Goal: Task Accomplishment & Management: Complete application form

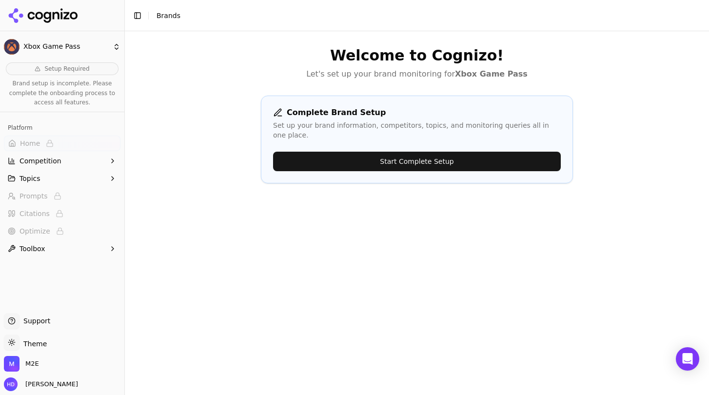
click at [350, 152] on button "Start Complete Setup" at bounding box center [417, 161] width 288 height 19
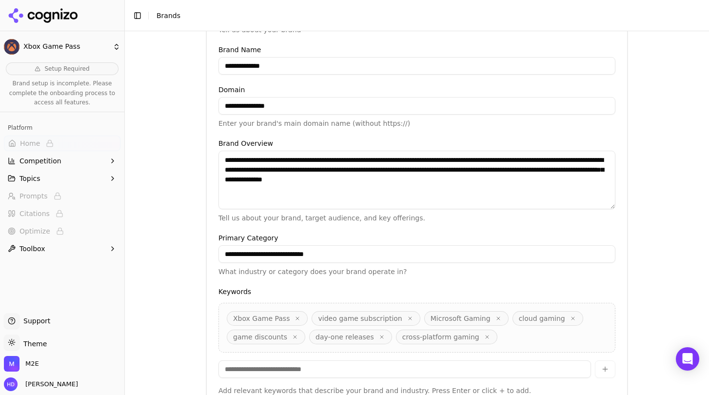
scroll to position [235, 0]
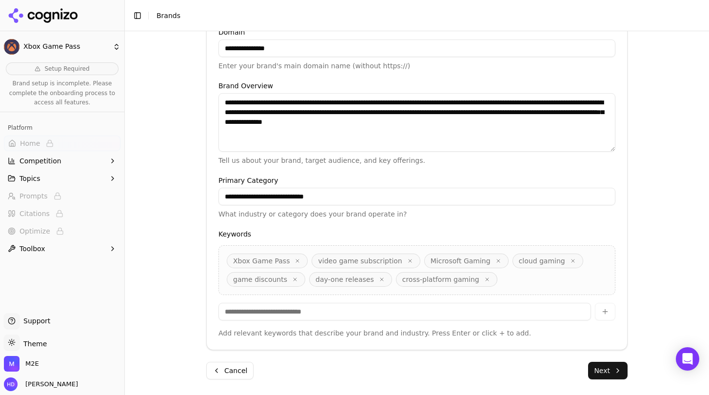
click at [265, 262] on span "Xbox Game Pass" at bounding box center [261, 261] width 57 height 10
click at [318, 309] on input at bounding box center [404, 312] width 372 height 18
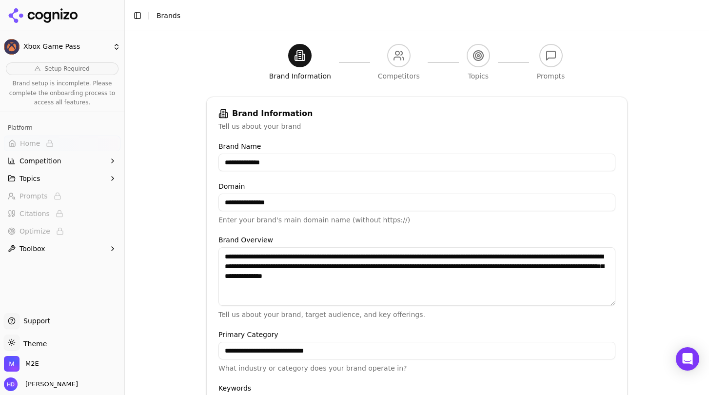
scroll to position [0, 0]
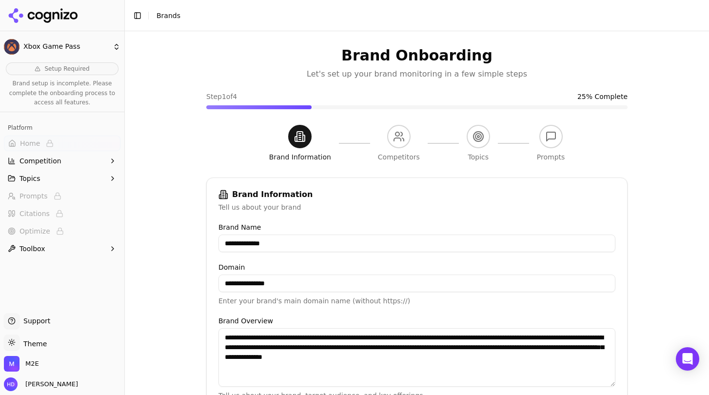
click at [220, 12] on header "Toggle Sidebar Brands" at bounding box center [417, 15] width 584 height 31
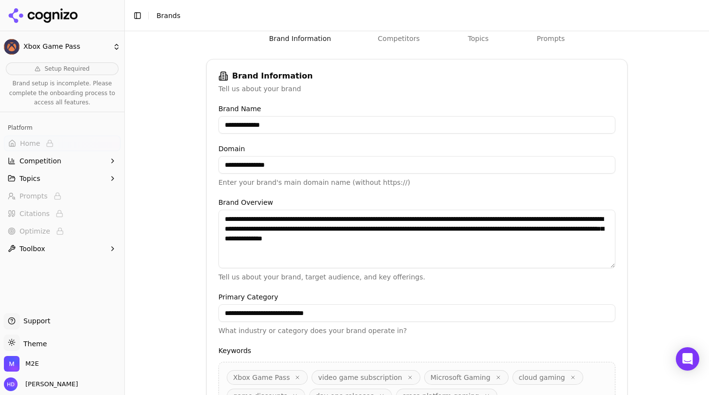
scroll to position [235, 0]
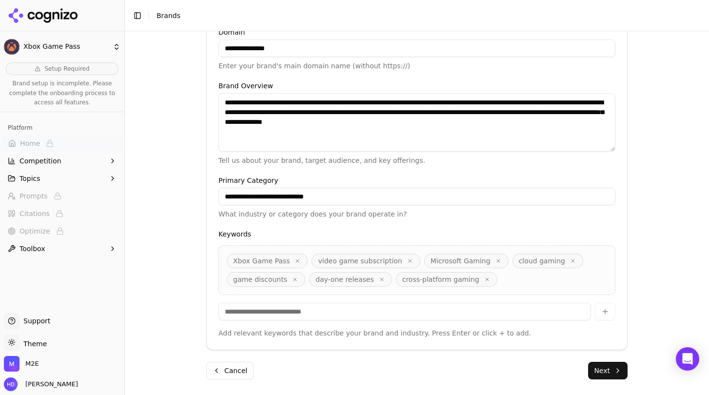
click at [177, 265] on div "**********" at bounding box center [417, 213] width 584 height 364
click at [285, 313] on input at bounding box center [404, 312] width 372 height 18
click at [286, 310] on input at bounding box center [404, 312] width 372 height 18
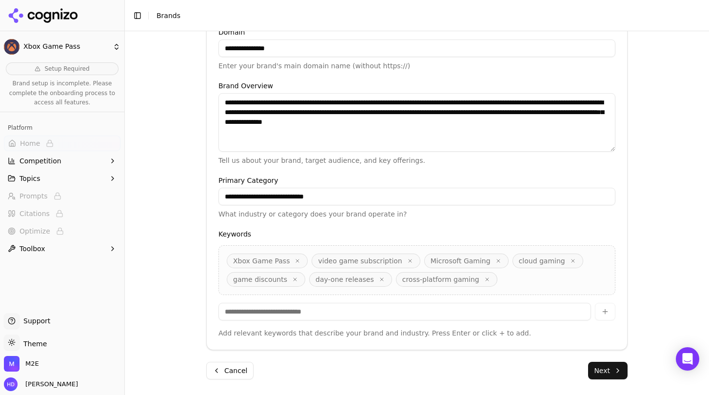
click at [168, 197] on div "**********" at bounding box center [417, 213] width 584 height 364
click at [252, 115] on textarea "**********" at bounding box center [416, 122] width 397 height 58
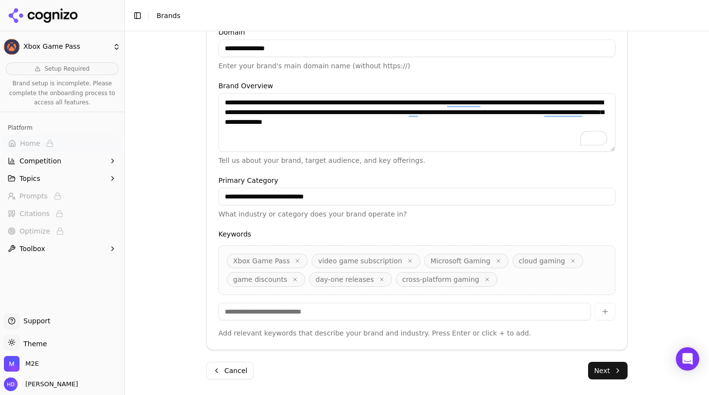
click at [288, 314] on input at bounding box center [404, 312] width 372 height 18
click at [233, 316] on input "**********" at bounding box center [404, 312] width 372 height 18
click at [232, 315] on input "**********" at bounding box center [404, 312] width 372 height 18
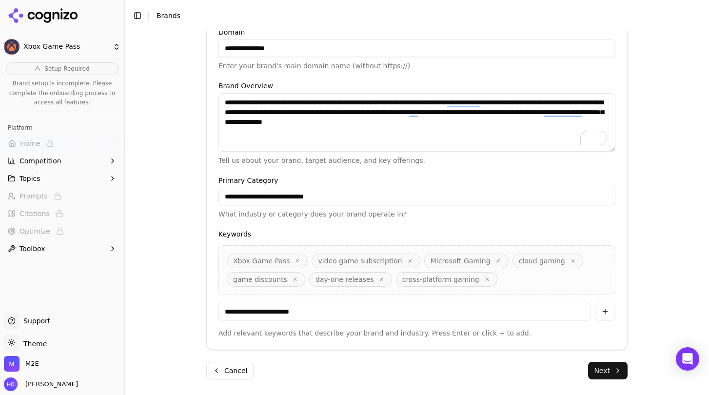
type input "**********"
click at [602, 311] on button "button" at bounding box center [605, 312] width 20 height 18
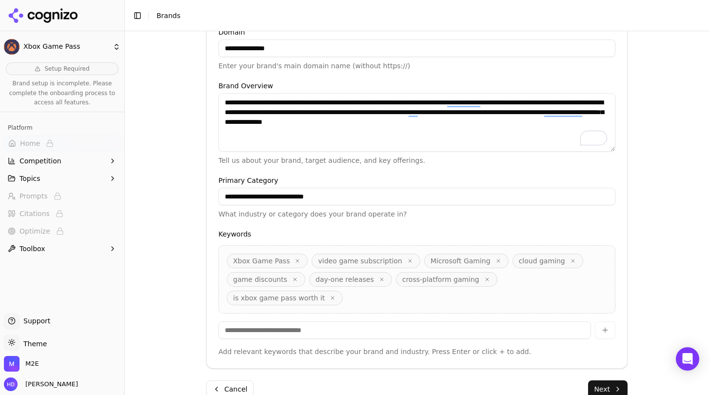
click at [312, 321] on input at bounding box center [404, 330] width 372 height 18
click at [330, 321] on input at bounding box center [404, 330] width 372 height 18
type input "**********"
click at [599, 321] on button "button" at bounding box center [605, 330] width 20 height 18
click at [391, 332] on input at bounding box center [404, 330] width 372 height 18
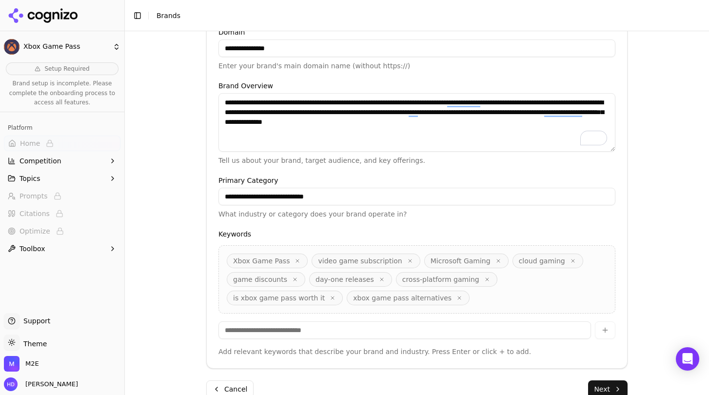
click at [484, 281] on icon "button" at bounding box center [487, 279] width 6 height 6
click at [314, 328] on input at bounding box center [404, 330] width 372 height 18
type input "**********"
click at [604, 328] on button "button" at bounding box center [605, 330] width 20 height 18
click at [399, 330] on input at bounding box center [404, 330] width 372 height 18
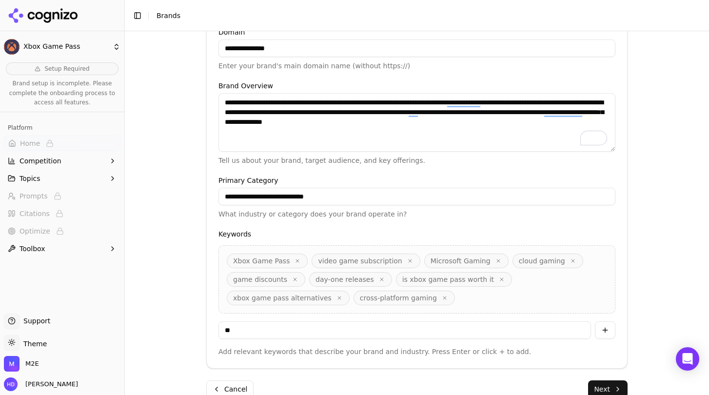
type input "*"
type input "**********"
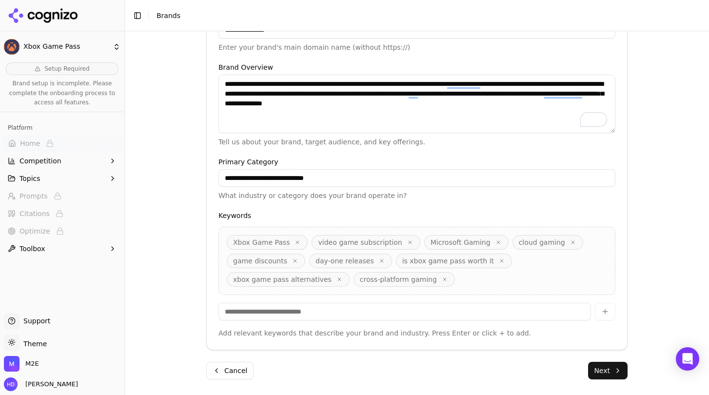
scroll to position [252, 0]
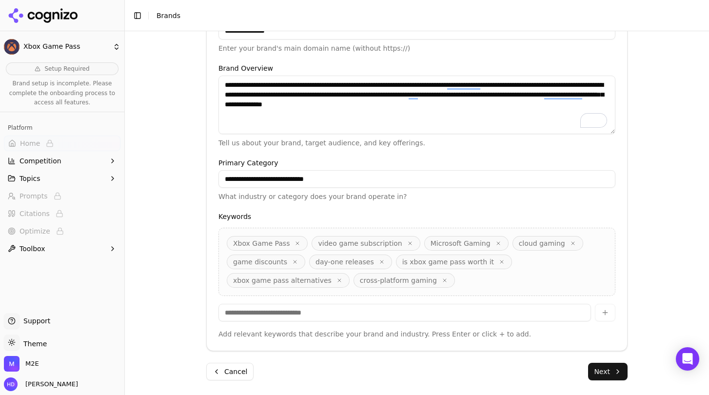
click at [603, 370] on button "Next" at bounding box center [607, 372] width 39 height 18
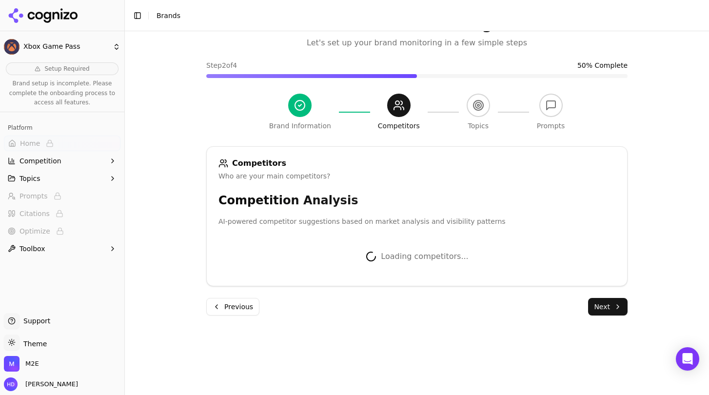
scroll to position [233, 0]
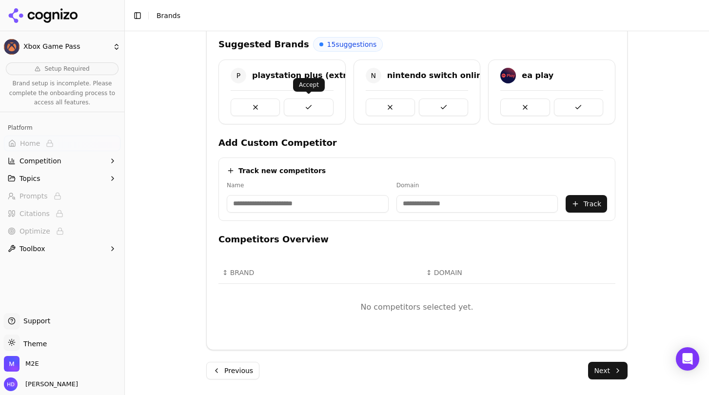
click at [312, 104] on button at bounding box center [308, 107] width 49 height 18
click at [449, 110] on button at bounding box center [443, 107] width 49 height 18
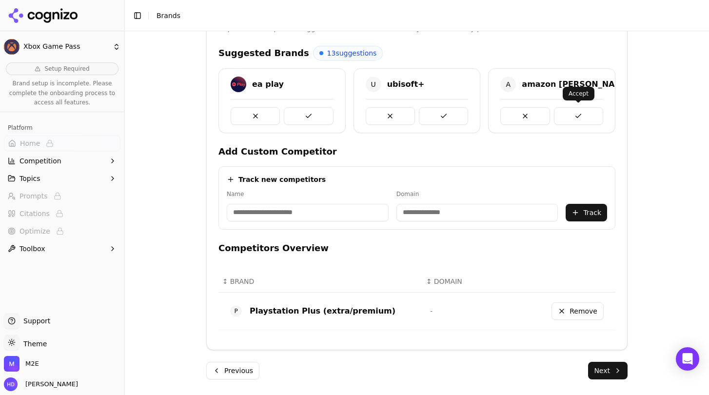
scroll to position [224, 0]
click at [587, 114] on button at bounding box center [578, 116] width 49 height 18
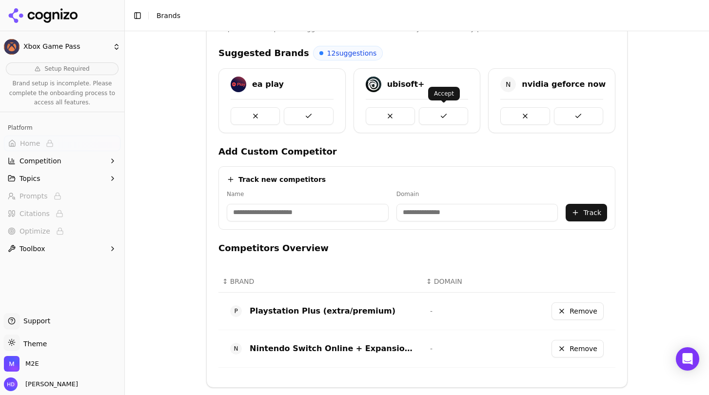
click at [445, 113] on button at bounding box center [443, 116] width 49 height 18
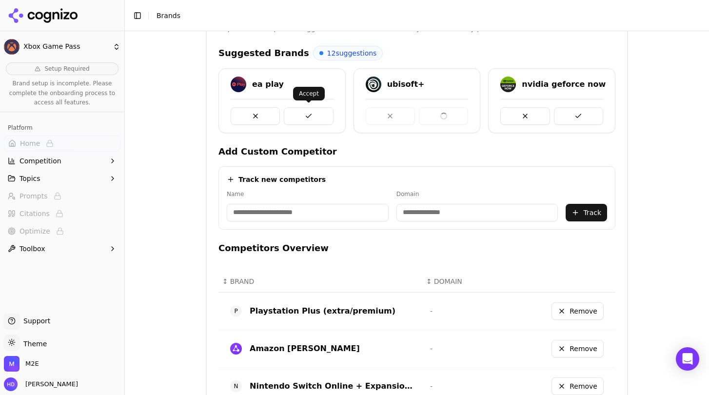
click at [325, 119] on button at bounding box center [308, 116] width 49 height 18
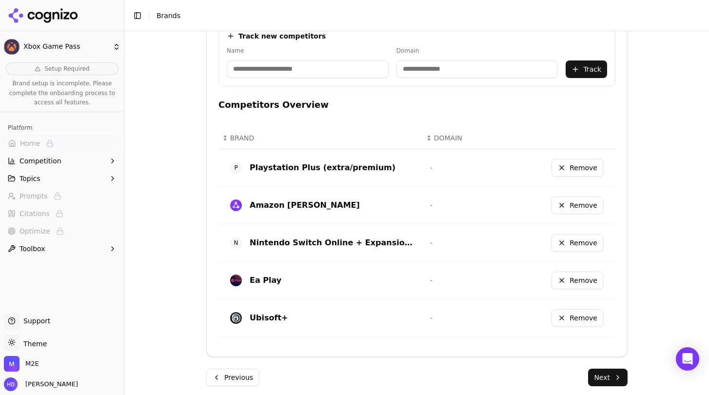
scroll to position [373, 0]
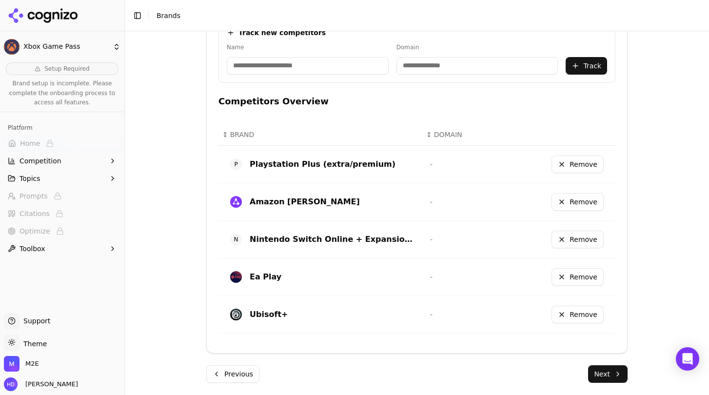
click at [609, 374] on button "Next" at bounding box center [607, 374] width 39 height 18
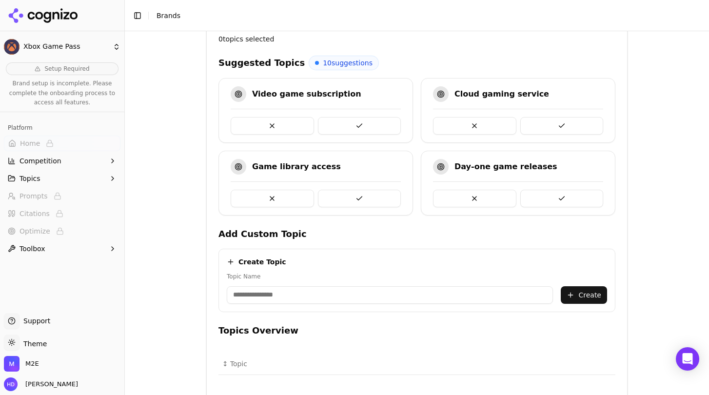
scroll to position [230, 0]
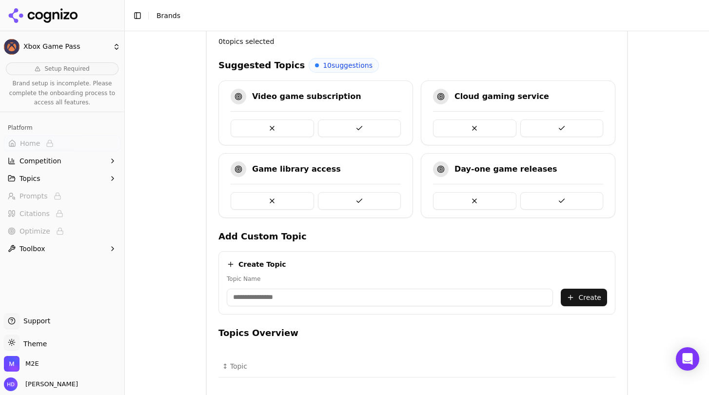
click at [377, 125] on button at bounding box center [359, 128] width 83 height 18
click at [576, 131] on button at bounding box center [561, 128] width 83 height 18
click at [367, 131] on button at bounding box center [359, 128] width 83 height 18
click at [364, 130] on button at bounding box center [359, 128] width 83 height 18
click at [548, 125] on button at bounding box center [561, 128] width 83 height 18
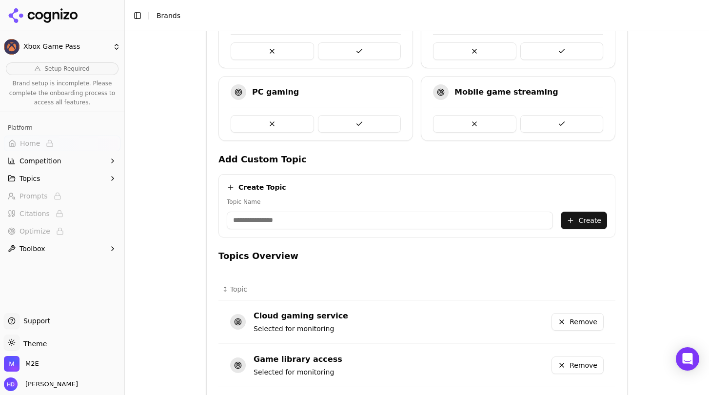
scroll to position [304, 0]
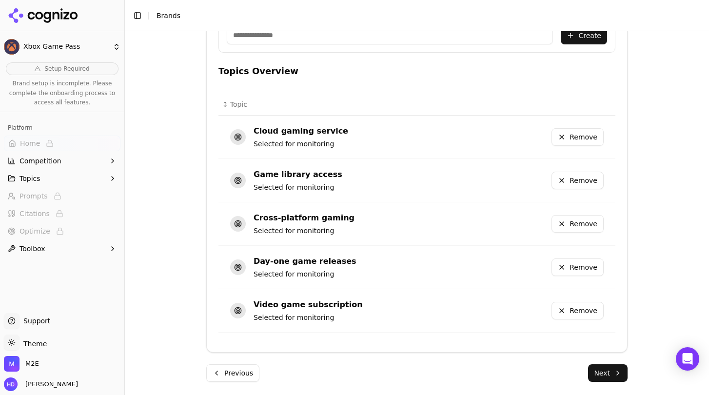
click at [613, 371] on button "Next" at bounding box center [607, 373] width 39 height 18
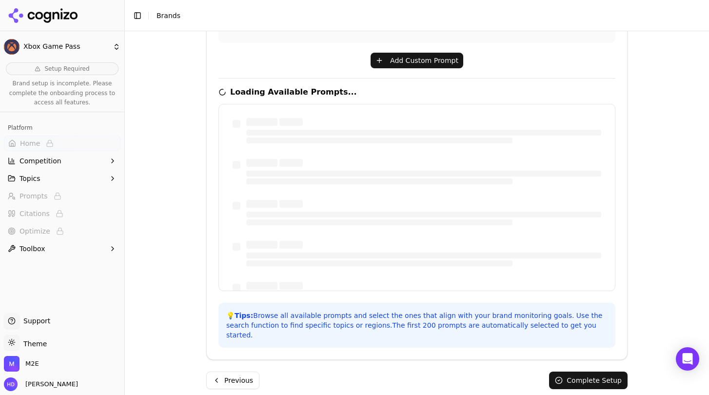
scroll to position [424, 0]
